Goal: Check status

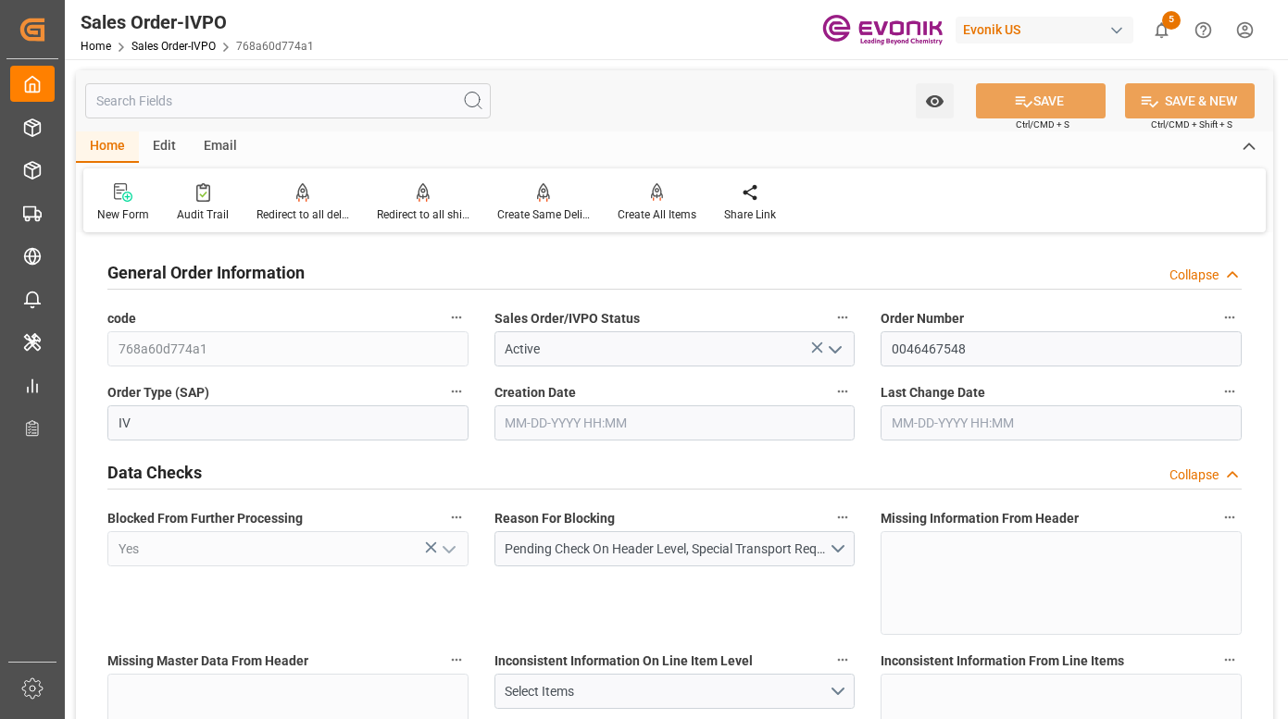
type input "[DATE] 20:06"
type input "09-30-2025 11:47"
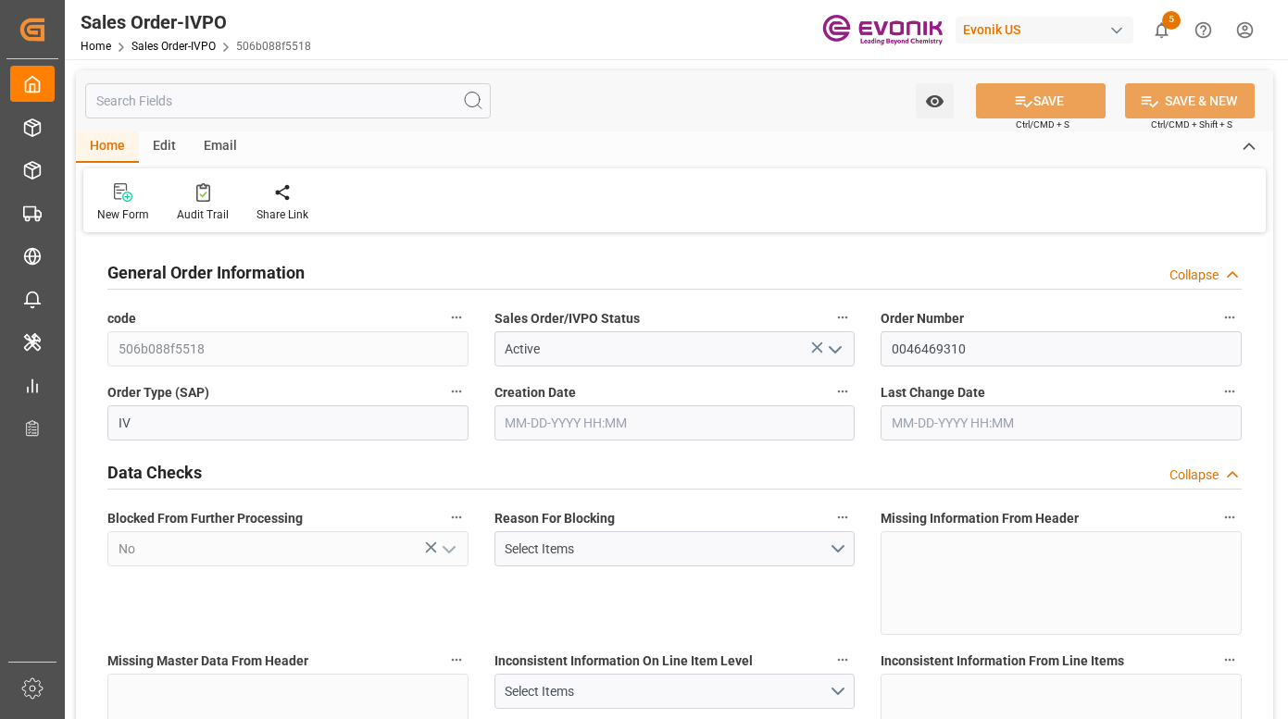
type input "[DATE] 18:52"
type input "[DATE] 12:47"
